Goal: Information Seeking & Learning: Learn about a topic

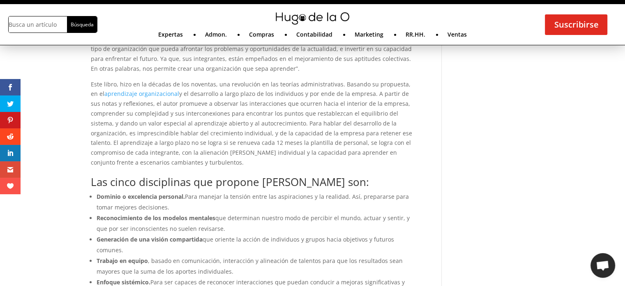
scroll to position [493, 0]
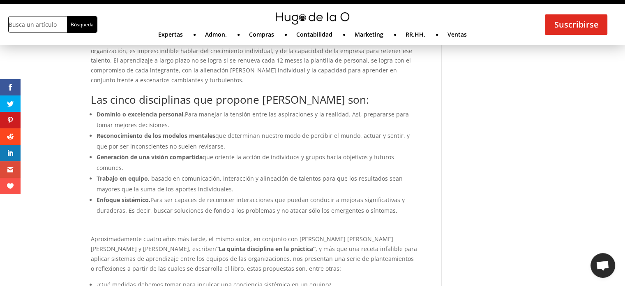
drag, startPoint x: 97, startPoint y: 105, endPoint x: 403, endPoint y: 188, distance: 316.6
click at [403, 188] on ul "Dominio o excelencia personal. Para manejar la tensión entre las aspiraciones y…" at bounding box center [254, 167] width 327 height 116
copy ul "Dominio o excelencia personal. Para manejar la tensión entre las aspiraciones y…"
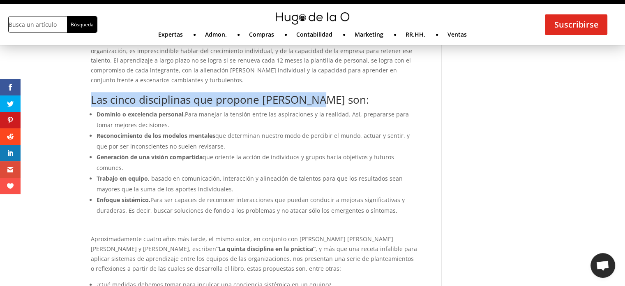
drag, startPoint x: 90, startPoint y: 90, endPoint x: 320, endPoint y: 82, distance: 229.6
click at [320, 82] on div "La capacidad que la empresa desarrolla para crear, buscar y gestionar conocimie…" at bounding box center [254, 286] width 327 height 942
copy h2 "Las cinco disciplinas que propone [PERSON_NAME] son:"
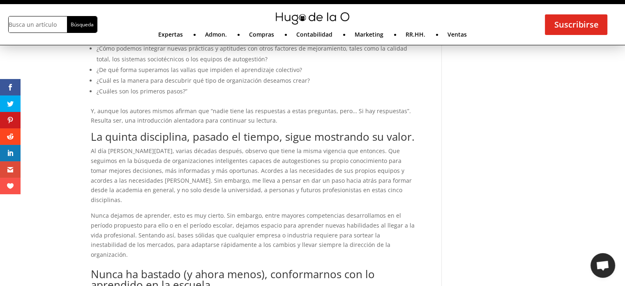
scroll to position [781, 0]
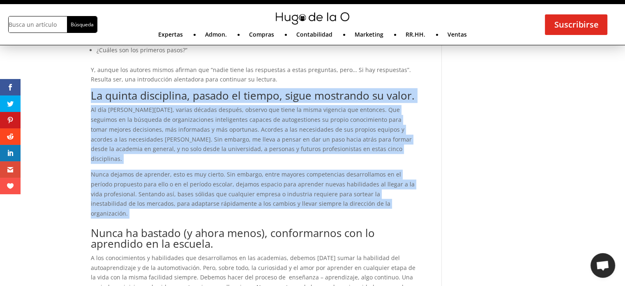
drag, startPoint x: 90, startPoint y: 75, endPoint x: 370, endPoint y: 173, distance: 296.2
click at [370, 173] on div "Aproximadamente cuatro años más tarde, el mismo autor, en conjunto con [PERSON_…" at bounding box center [254, 82] width 327 height 272
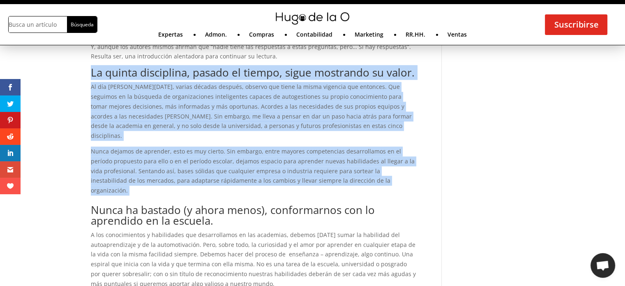
scroll to position [822, 0]
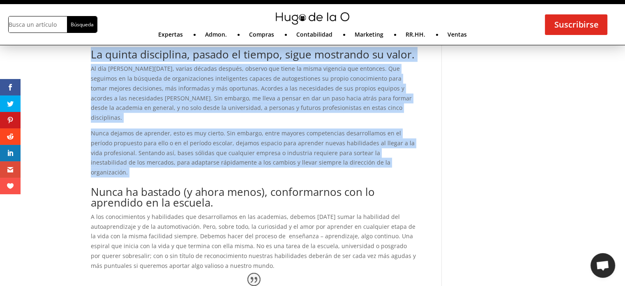
copy div "Lo ipsumd sitametcon, adipis el seddoe, tempo incididun ut labor. Et dol ma ali…"
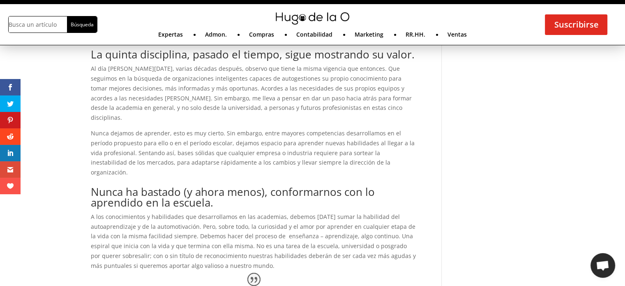
click at [407, 186] on h2 "Nunca ha bastado (y ahora menos), conformarnos con lo aprendido en la escuela." at bounding box center [254, 198] width 327 height 25
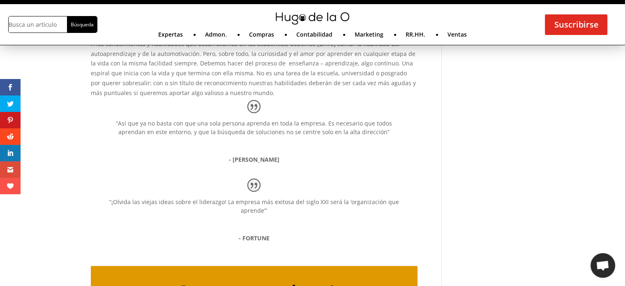
scroll to position [987, 0]
